Goal: Task Accomplishment & Management: Manage account settings

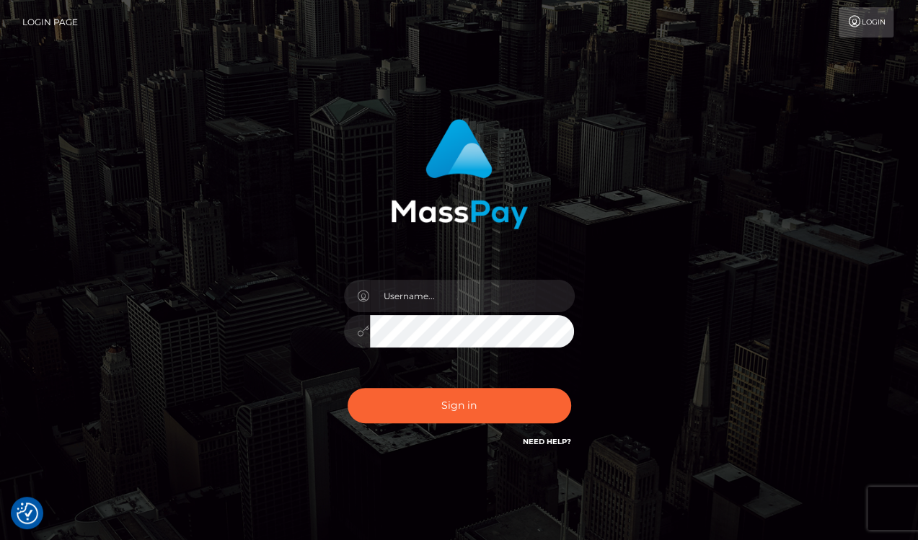
click at [842, 232] on div "Sign in" at bounding box center [459, 291] width 822 height 367
click at [450, 276] on div at bounding box center [459, 324] width 252 height 110
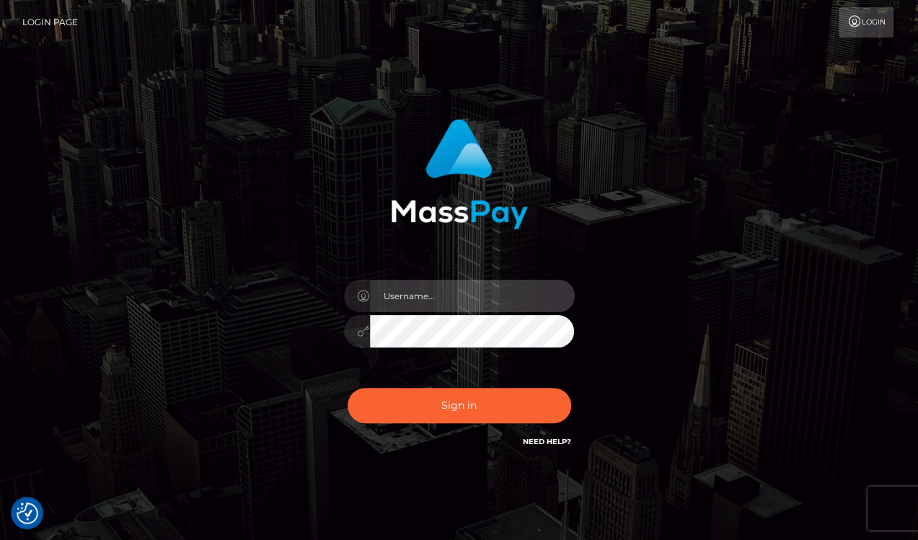
click at [440, 282] on input "text" at bounding box center [472, 296] width 205 height 32
type input "drew guizzetti"
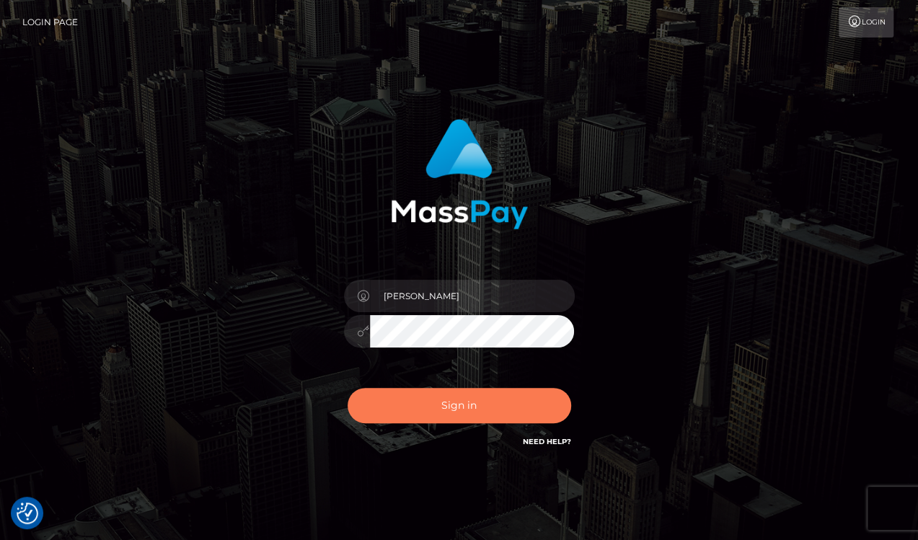
click at [446, 402] on button "Sign in" at bounding box center [460, 405] width 224 height 35
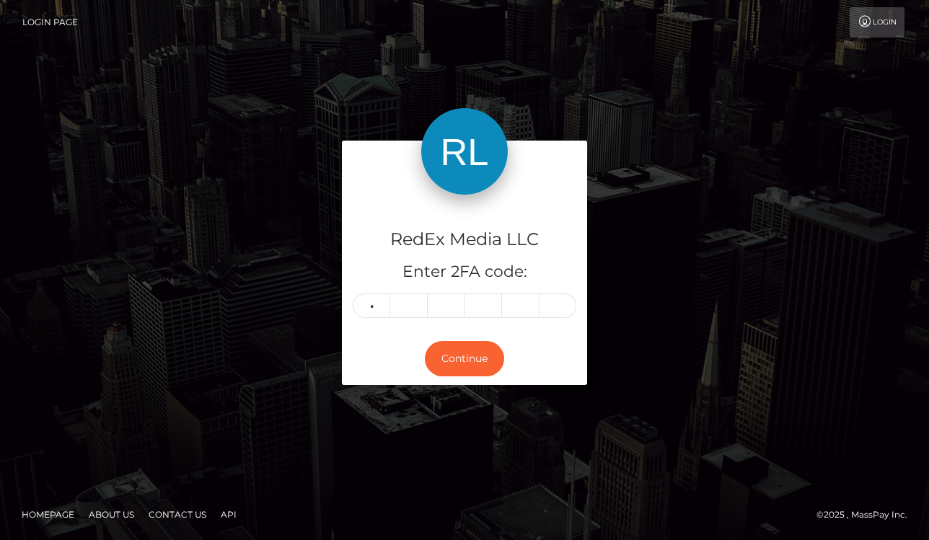
type input "1"
type input "3"
type input "0"
type input "9"
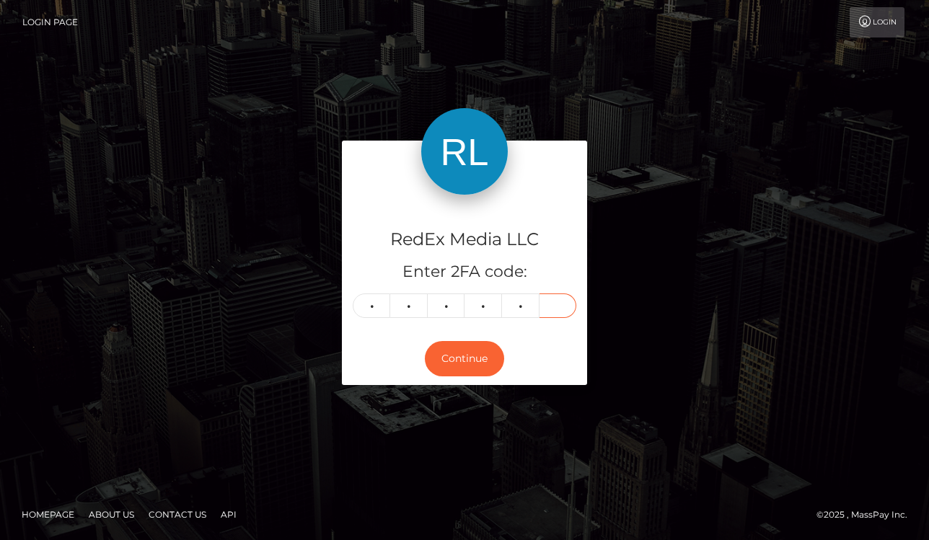
type input "0"
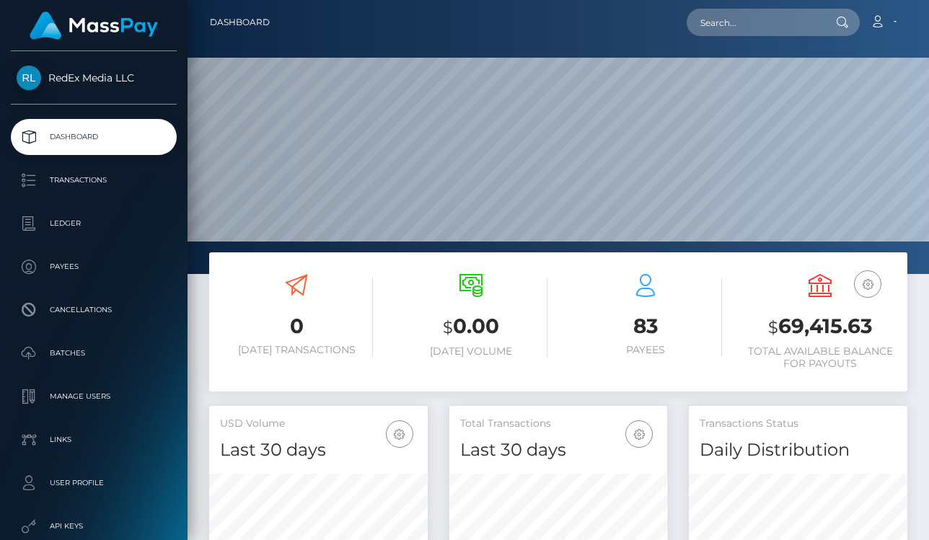
scroll to position [255, 218]
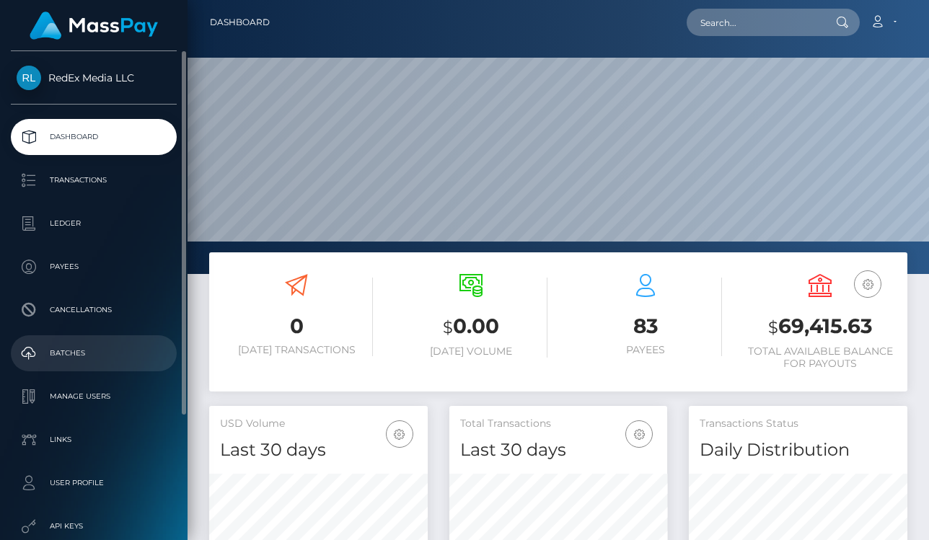
click at [79, 357] on p "Batches" at bounding box center [94, 354] width 154 height 22
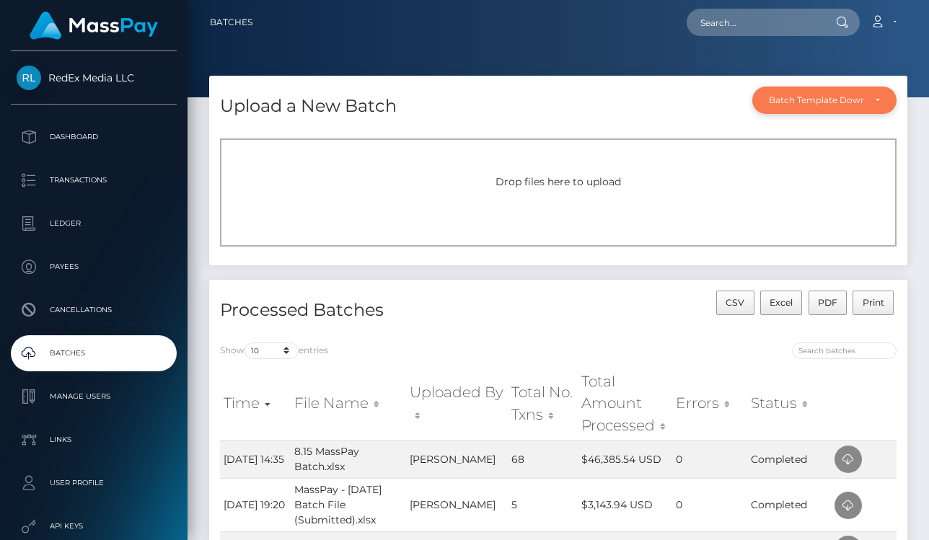
click at [879, 97] on div "Batch Template Download" at bounding box center [824, 100] width 111 height 12
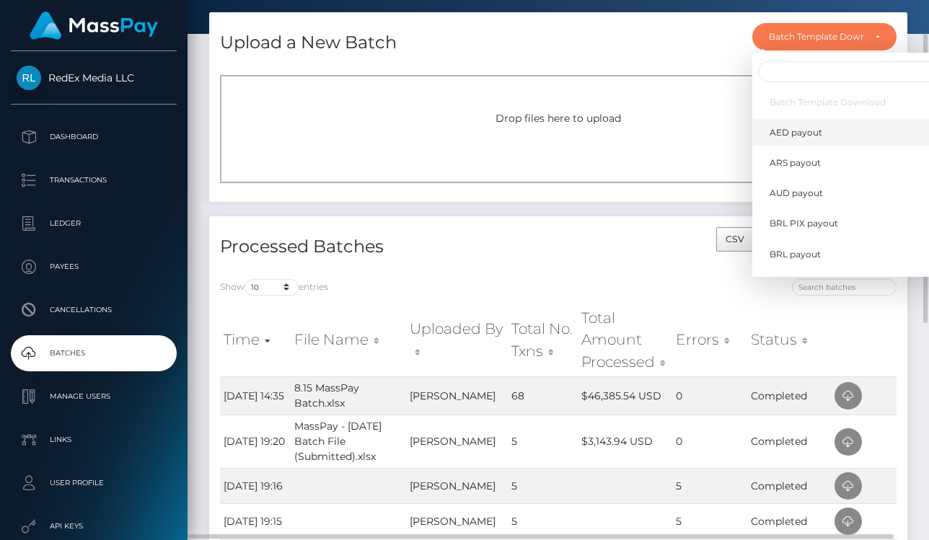
scroll to position [66, 0]
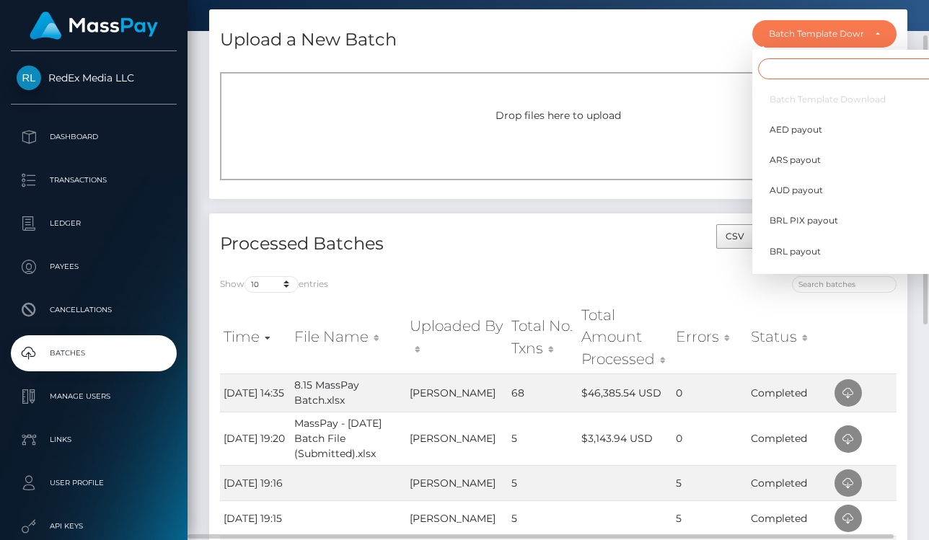
click at [785, 73] on input "Search" at bounding box center [854, 68] width 193 height 21
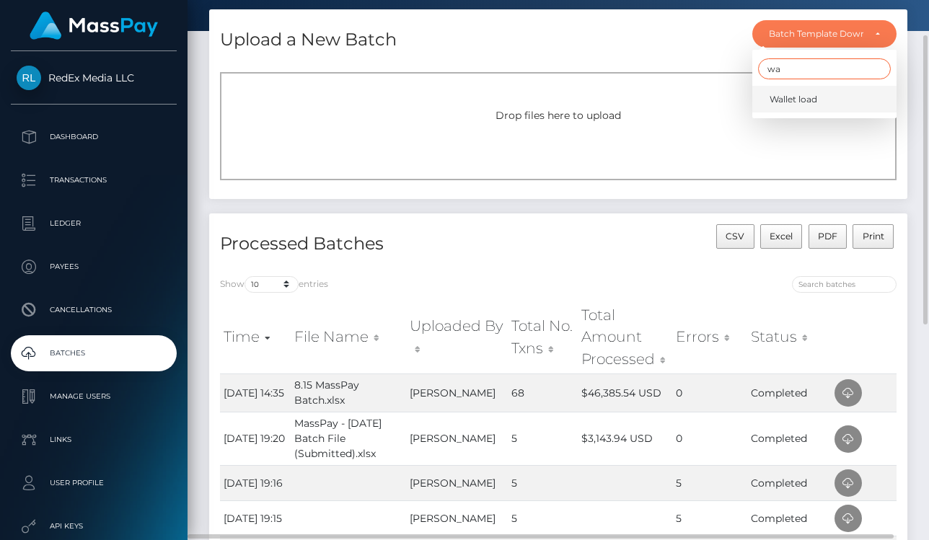
type input "wa"
click at [780, 102] on span "Wallet load" at bounding box center [793, 99] width 48 height 13
select select "/batch_templates/Wallet load.xlsx"
select select
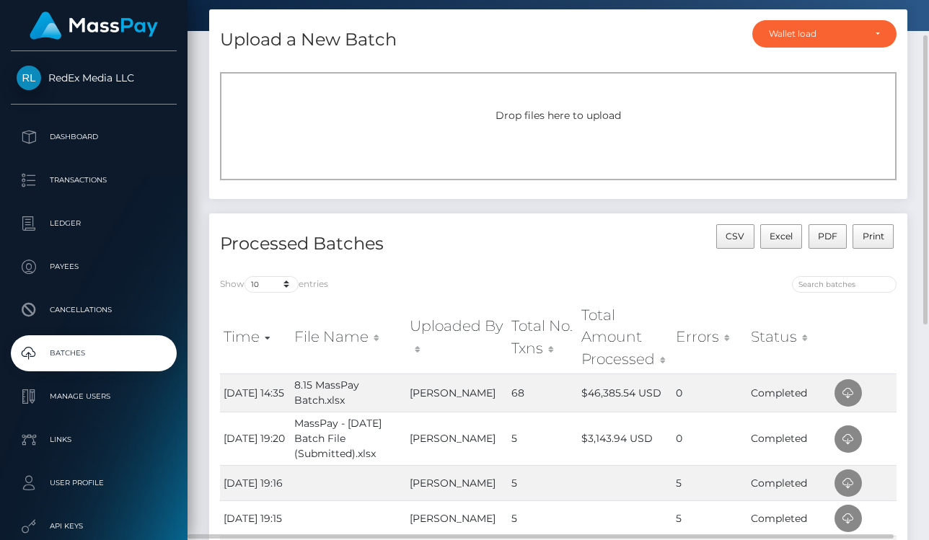
click at [539, 133] on div "Drop files here to upload" at bounding box center [558, 126] width 676 height 108
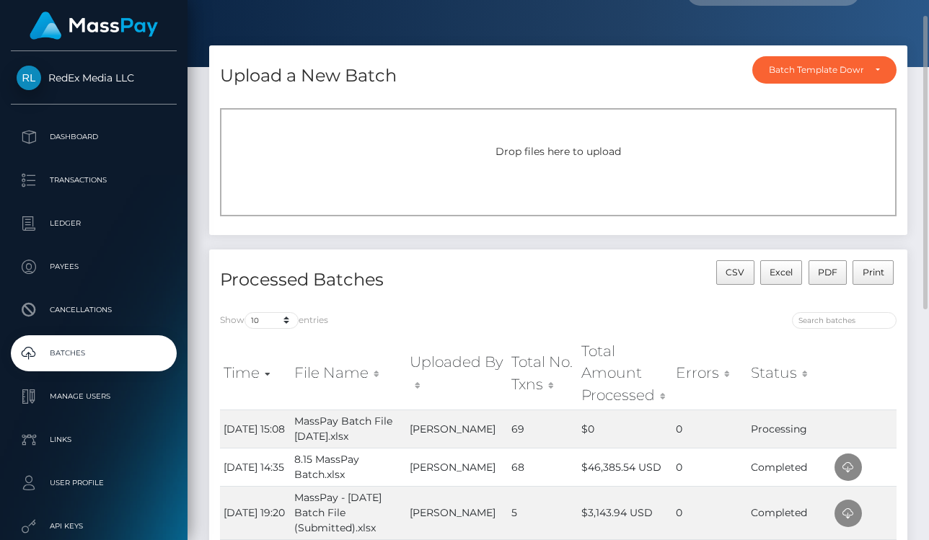
scroll to position [30, 0]
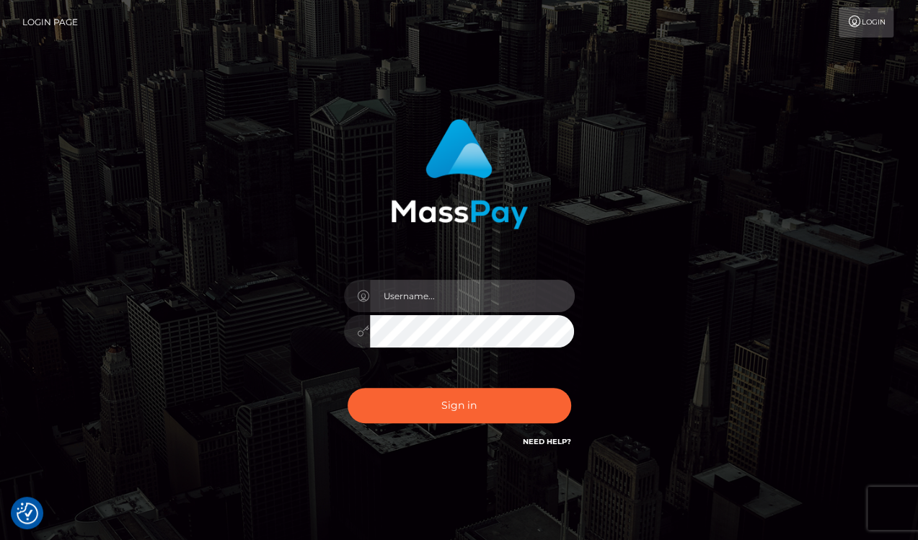
click at [433, 302] on input "text" at bounding box center [472, 296] width 205 height 32
type input "drew guizzetti"
click at [841, 213] on div "drew guizzetti Sign in" at bounding box center [459, 291] width 822 height 367
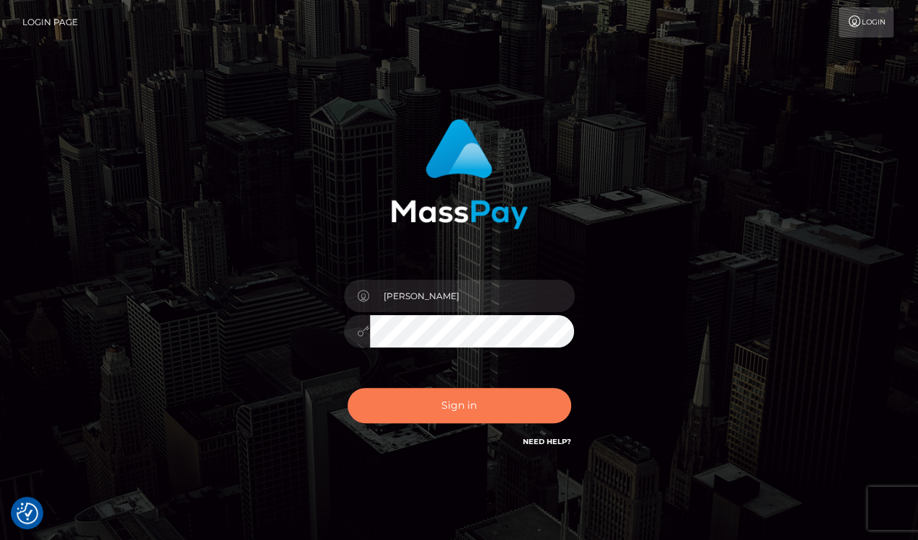
click at [441, 412] on button "Sign in" at bounding box center [460, 405] width 224 height 35
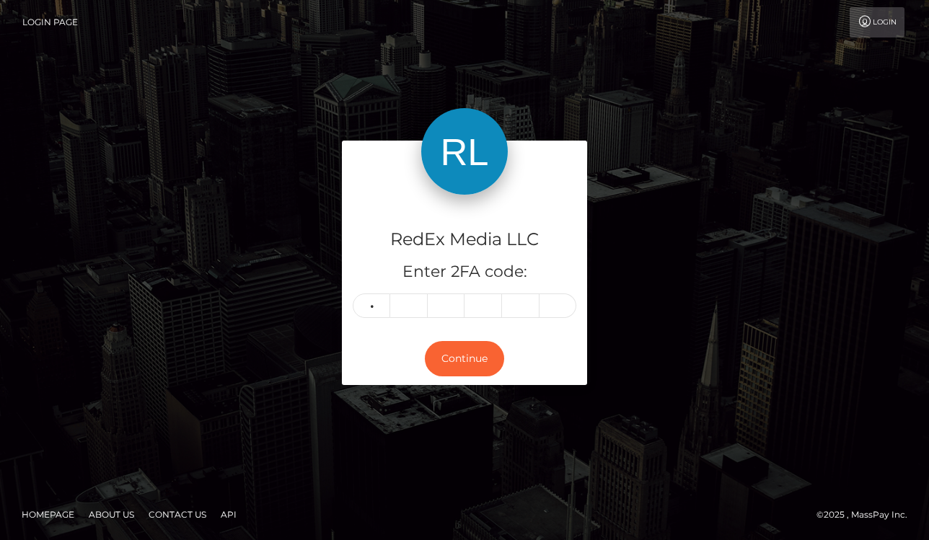
type input "9"
type input "2"
type input "0"
type input "1"
type input "2"
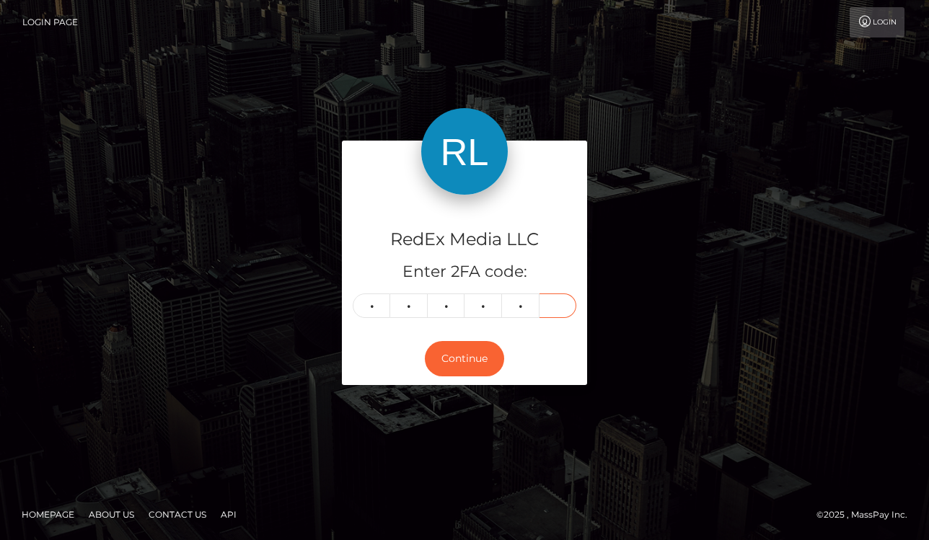
type input "8"
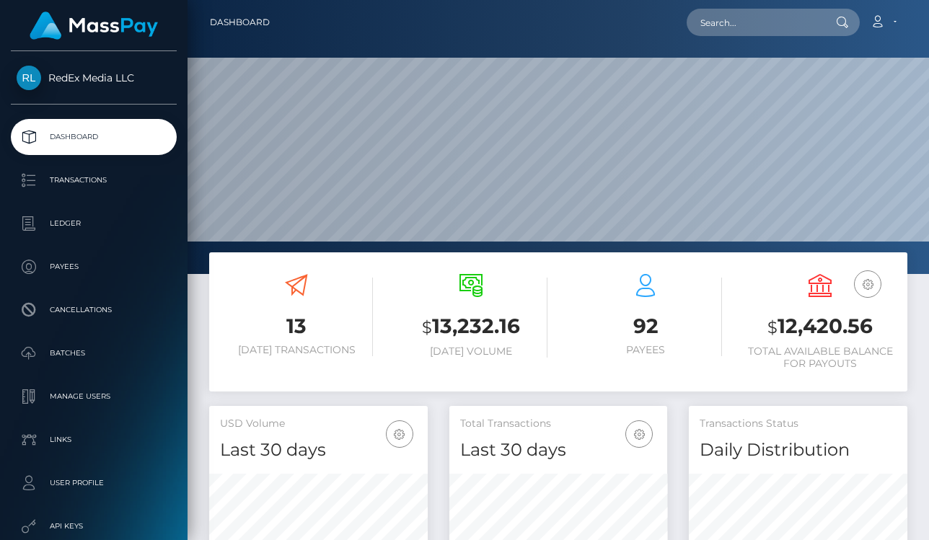
scroll to position [255, 218]
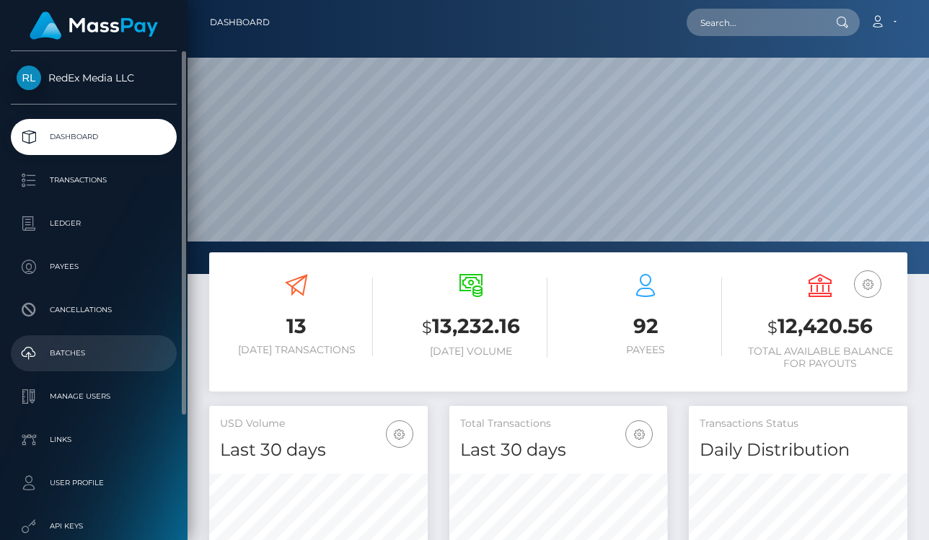
click at [56, 351] on p "Batches" at bounding box center [94, 354] width 154 height 22
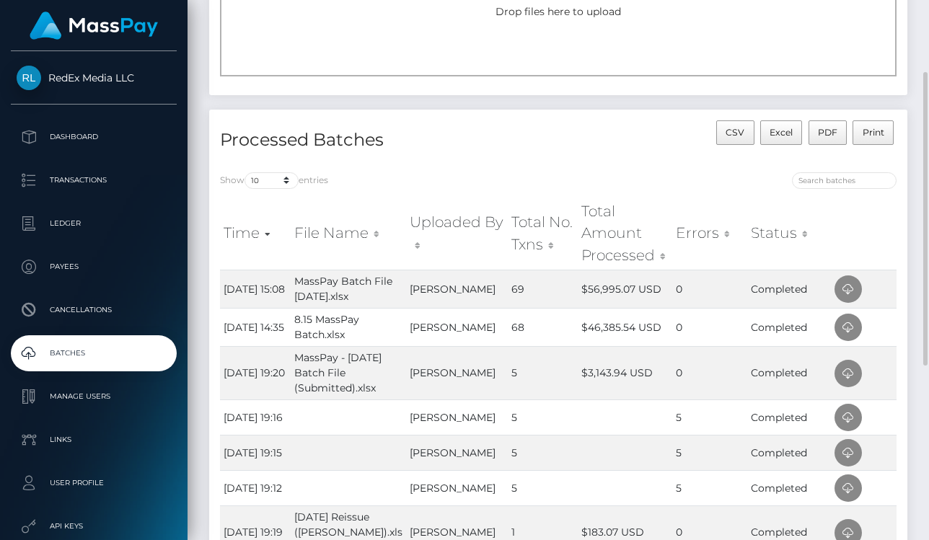
scroll to position [172, 0]
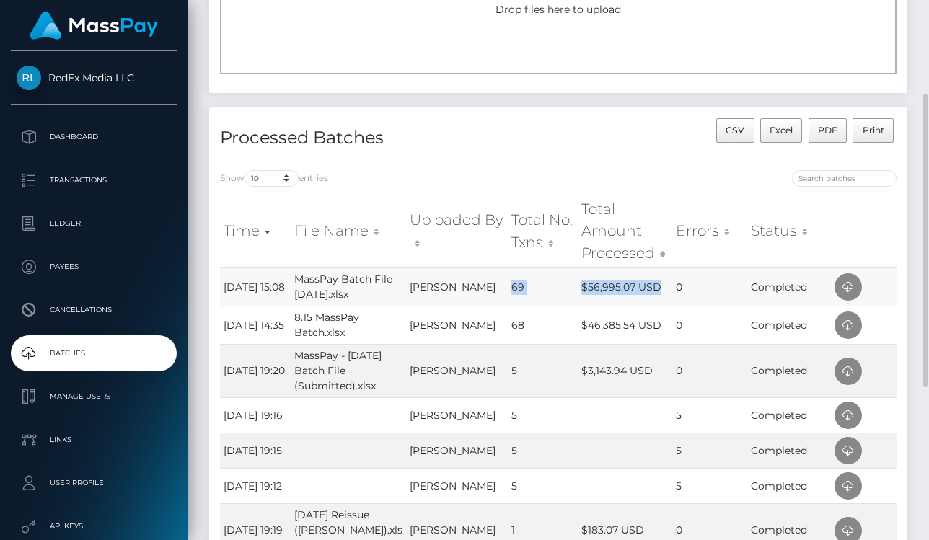
drag, startPoint x: 493, startPoint y: 283, endPoint x: 651, endPoint y: 290, distance: 158.1
click at [651, 290] on tr "[DATE] 15:08 MassPay Batch File [DATE].xlsx [PERSON_NAME] 69 $56,995.07 USD 0 C…" at bounding box center [558, 287] width 676 height 38
copy tr "69 $56,995.07 USD"
click at [878, 212] on th at bounding box center [864, 231] width 66 height 73
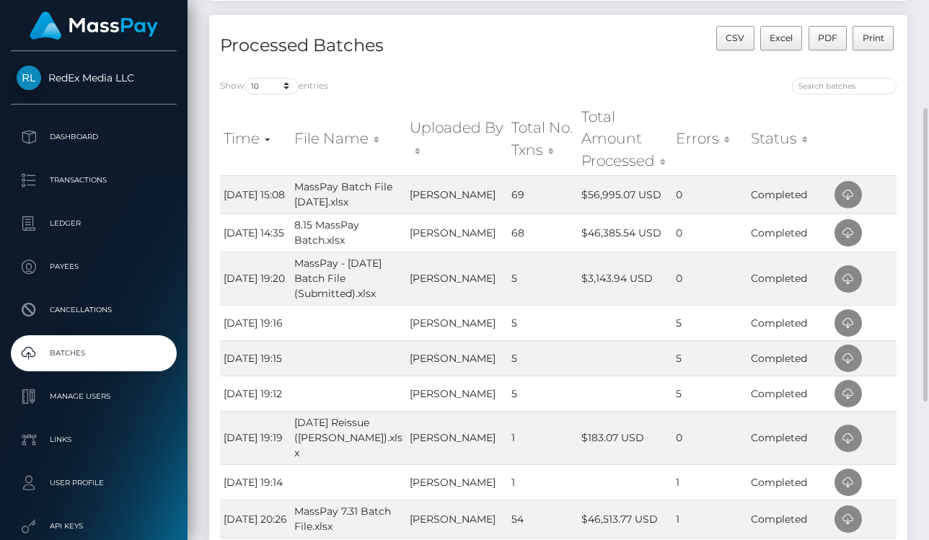
scroll to position [0, 0]
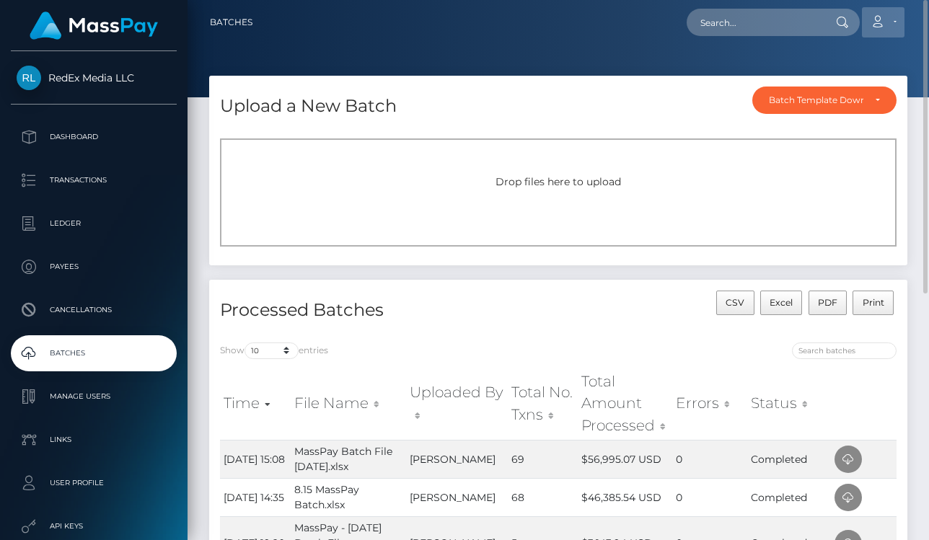
click at [897, 30] on link "Account" at bounding box center [883, 22] width 43 height 30
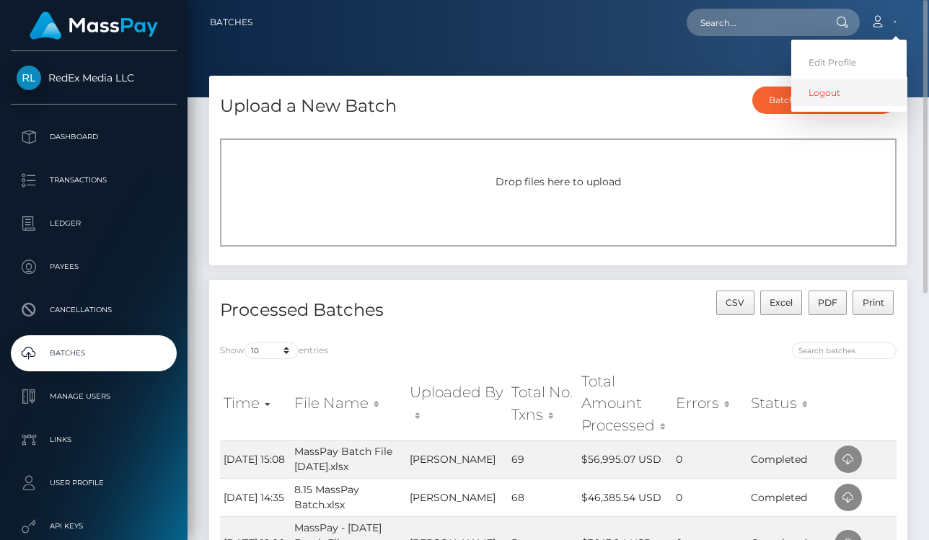
click at [822, 92] on link "Logout" at bounding box center [848, 92] width 115 height 27
